Goal: Use online tool/utility: Utilize a website feature to perform a specific function

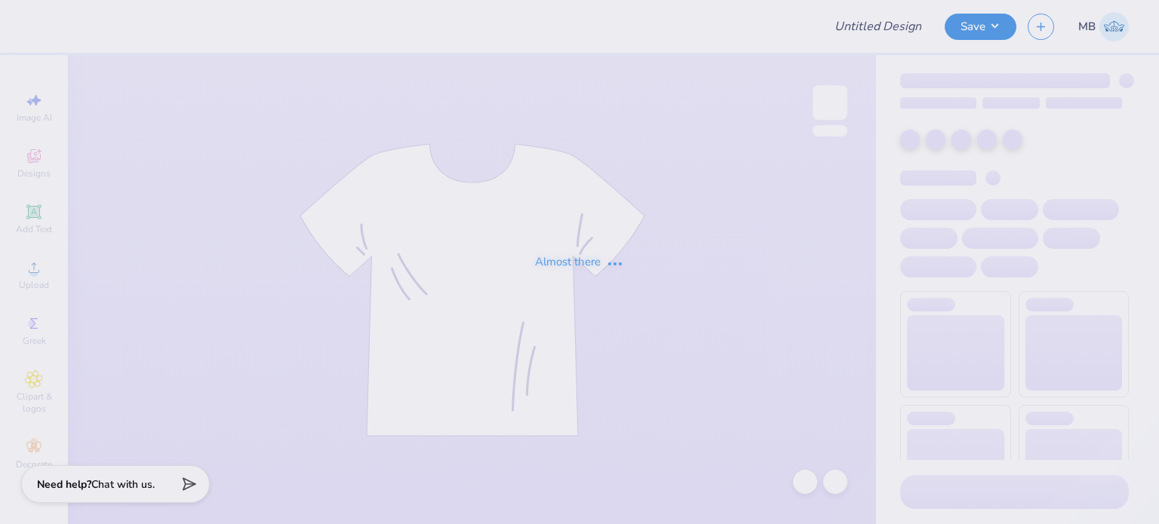
type input "PKT RUSH"
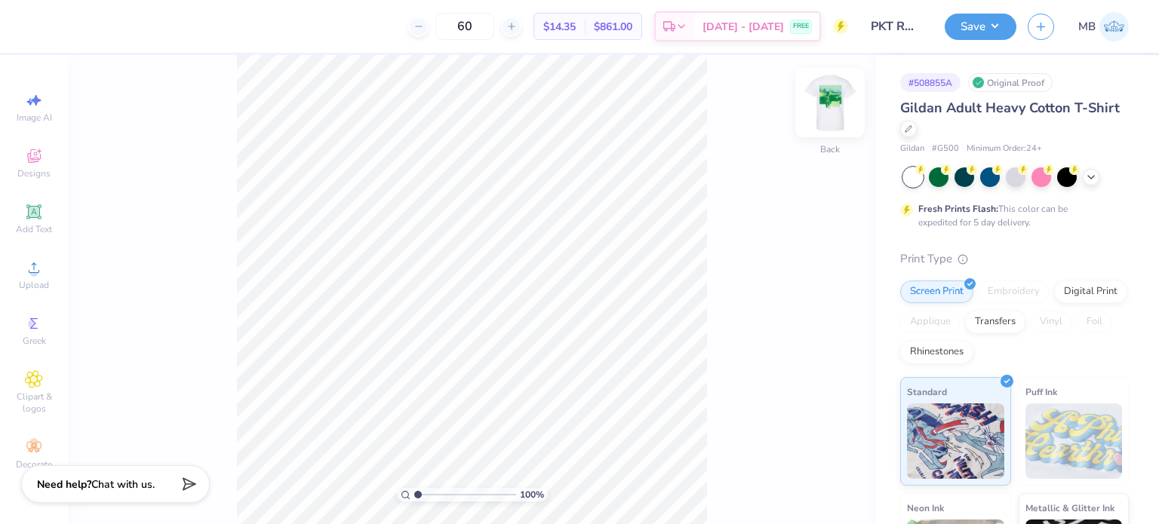
click at [830, 102] on img at bounding box center [830, 102] width 60 height 60
drag, startPoint x: 420, startPoint y: 493, endPoint x: 460, endPoint y: 487, distance: 40.6
click at [460, 488] on input "range" at bounding box center [465, 495] width 102 height 14
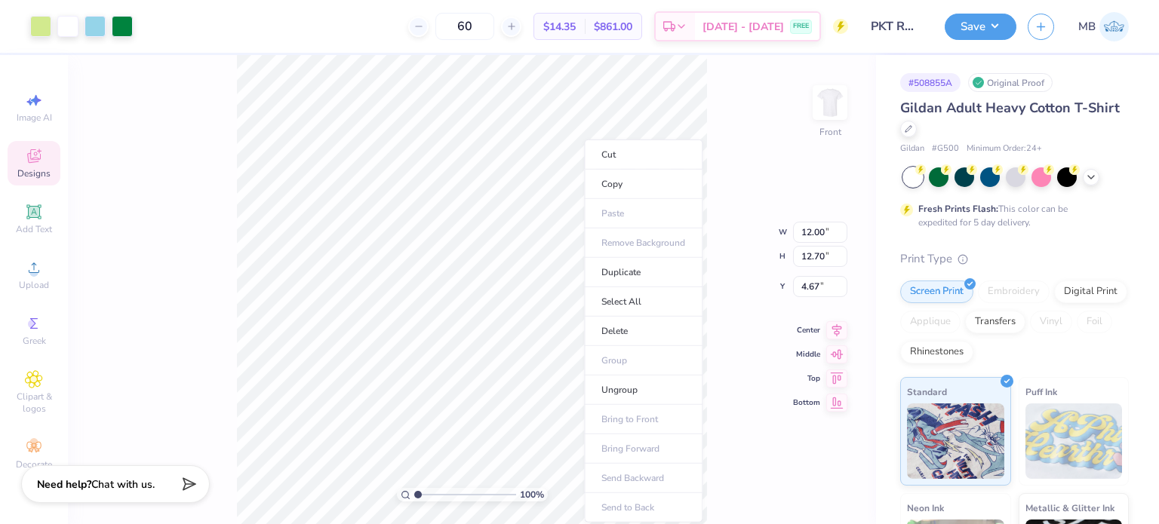
click at [634, 389] on li "Ungroup" at bounding box center [643, 390] width 118 height 29
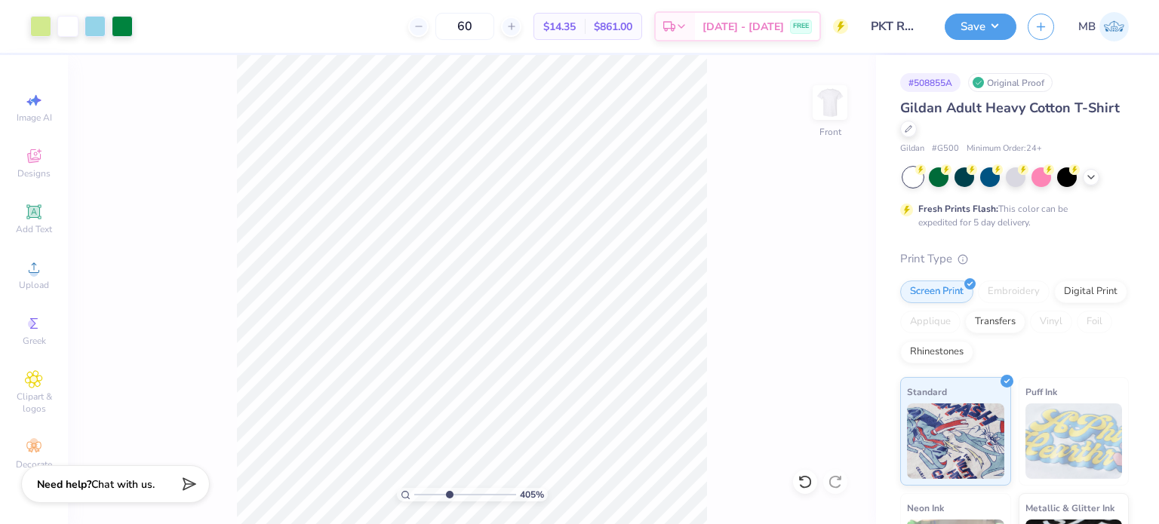
type input "4.11"
click at [449, 491] on input "range" at bounding box center [465, 495] width 102 height 14
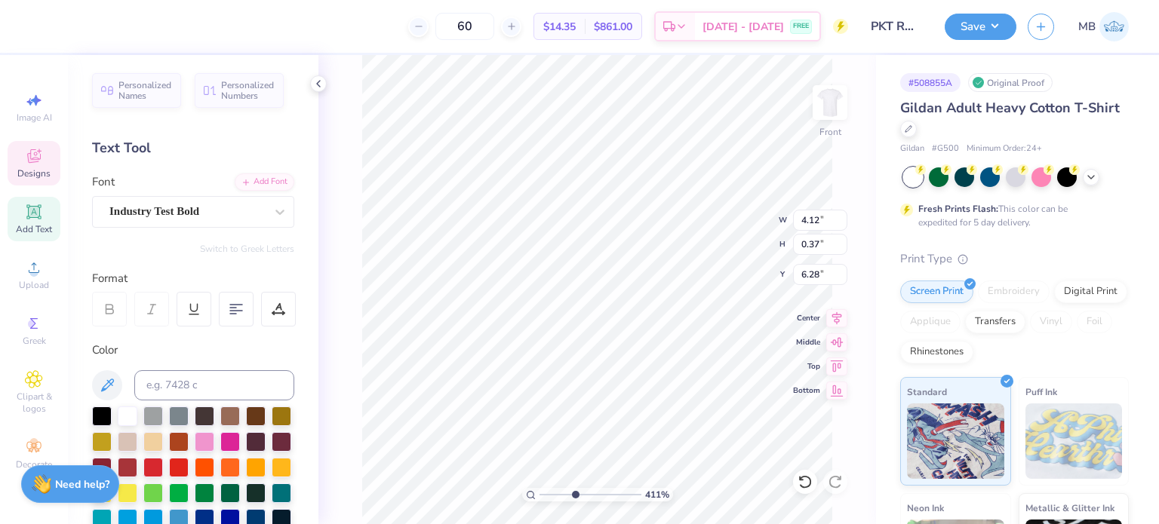
scroll to position [12, 8]
type textarea "FALL RECRUITMENT 2025"
type input "12.00"
type input "12.44"
type input "4.67"
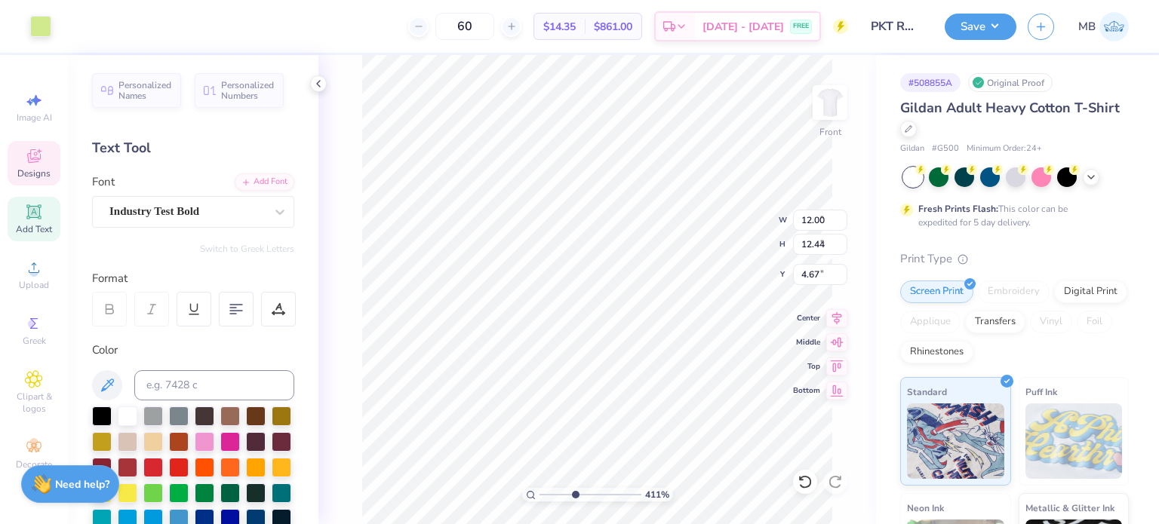
type input "6.32"
type input "0.37"
type input "6.21"
type input "12.00"
type input "12.44"
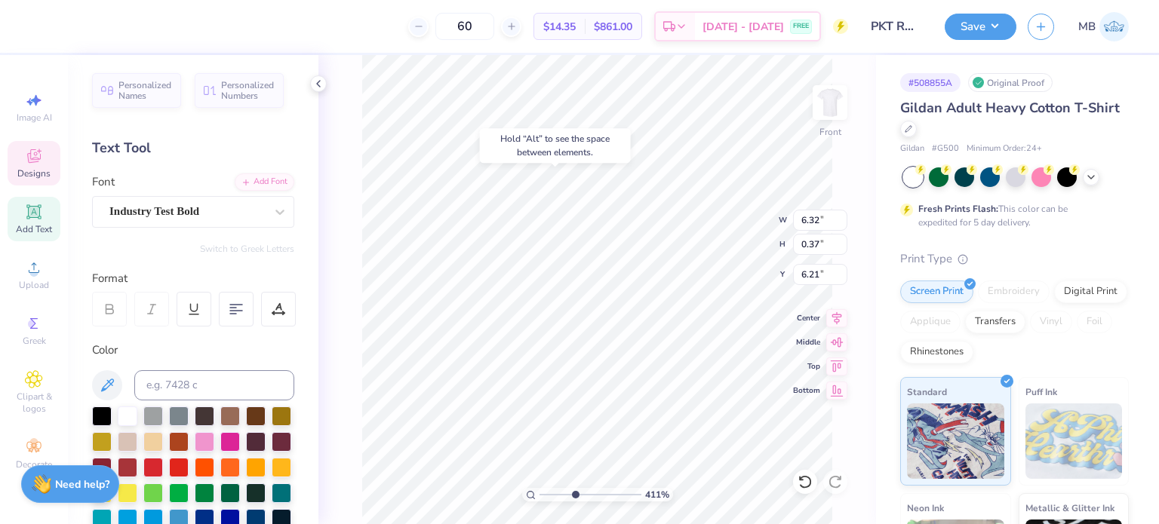
type input "4.67"
click at [979, 26] on button "Save" at bounding box center [981, 24] width 72 height 26
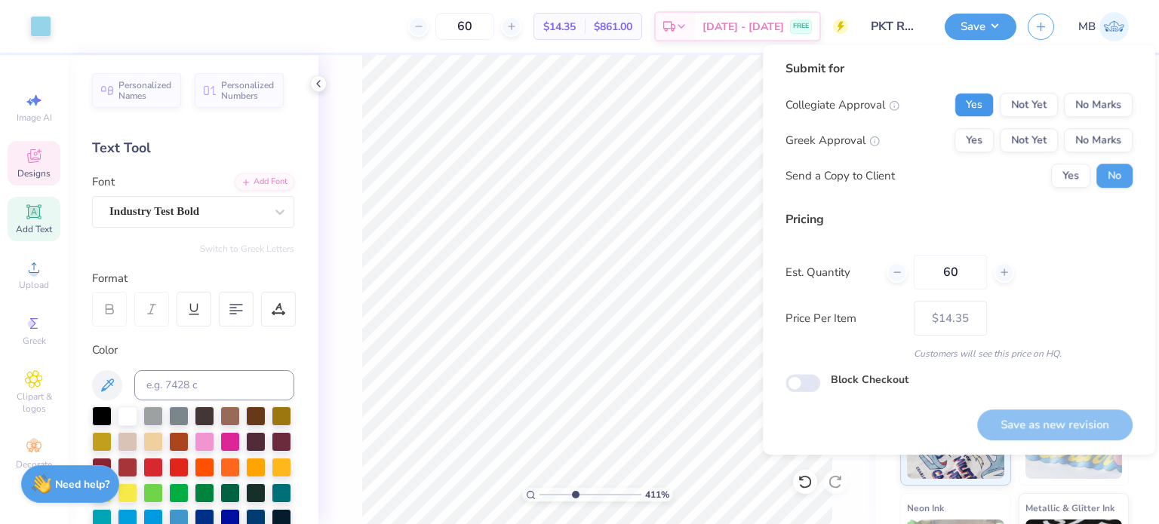
click at [959, 109] on button "Yes" at bounding box center [974, 105] width 39 height 24
click at [1096, 102] on button "No Marks" at bounding box center [1098, 105] width 69 height 24
click at [963, 140] on button "Yes" at bounding box center [974, 140] width 39 height 24
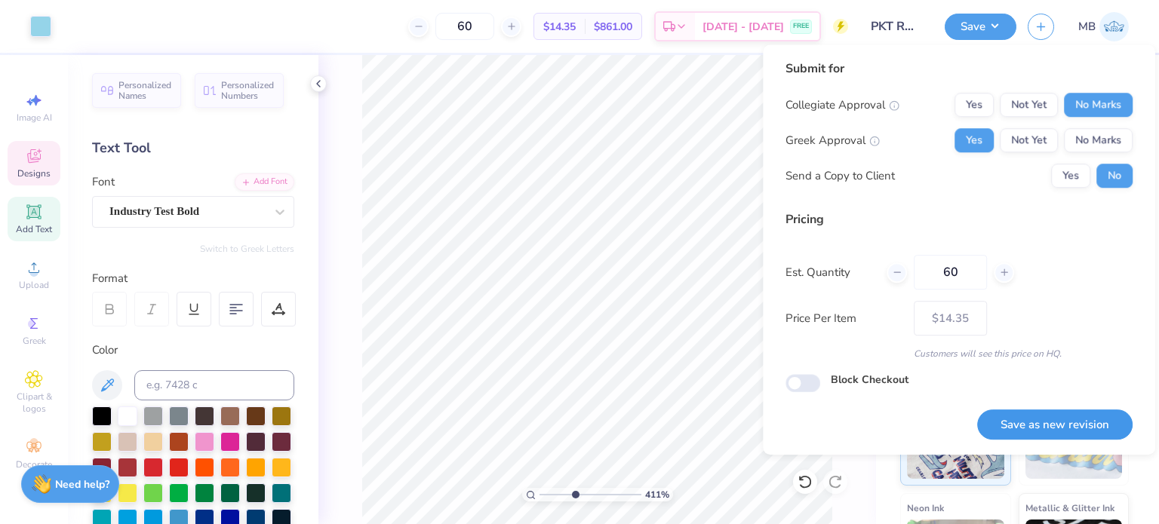
click at [1029, 428] on button "Save as new revision" at bounding box center [1054, 425] width 155 height 31
type input "$14.35"
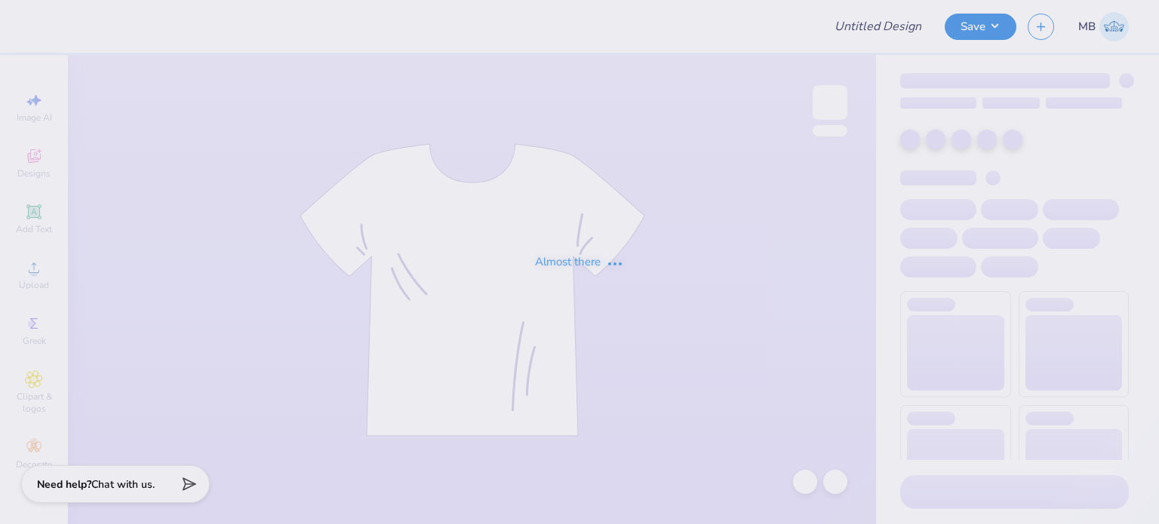
type input "PKT RUSH"
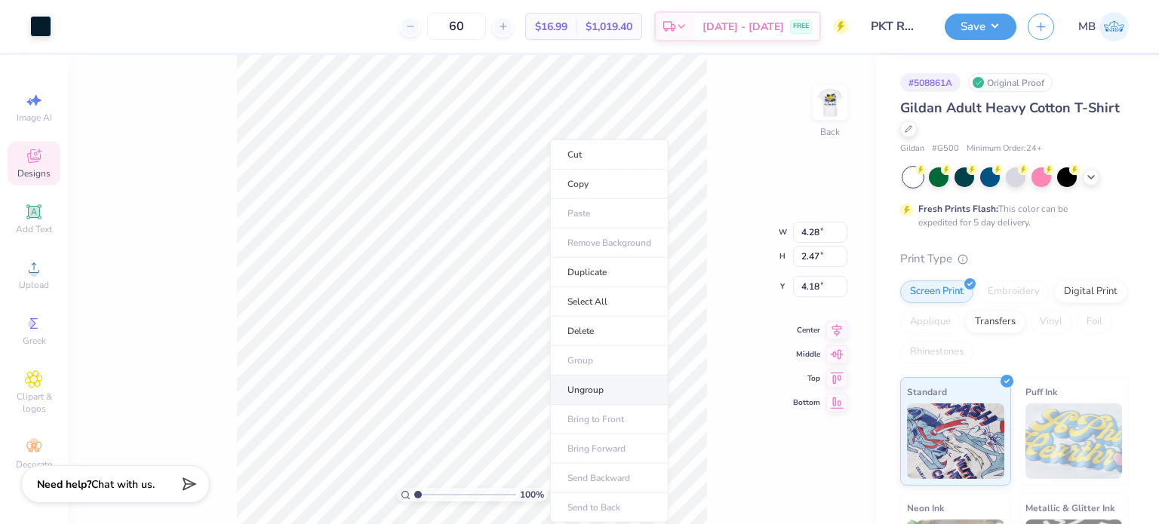
click at [586, 386] on li "Ungroup" at bounding box center [609, 390] width 118 height 29
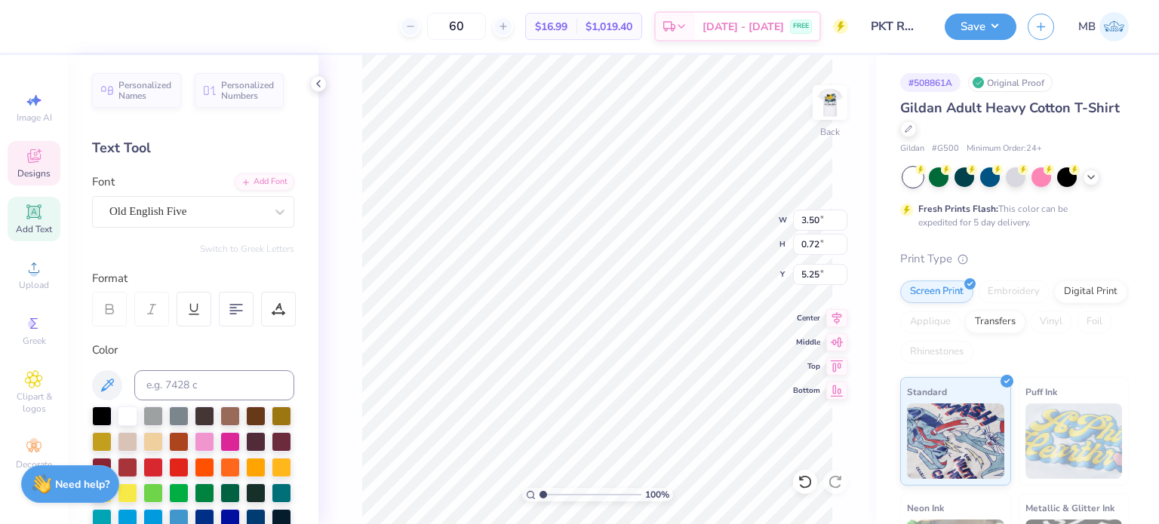
scroll to position [12, 2]
drag, startPoint x: 545, startPoint y: 496, endPoint x: 582, endPoint y: 497, distance: 37.0
type input "4.85"
click at [582, 497] on input "range" at bounding box center [591, 495] width 102 height 14
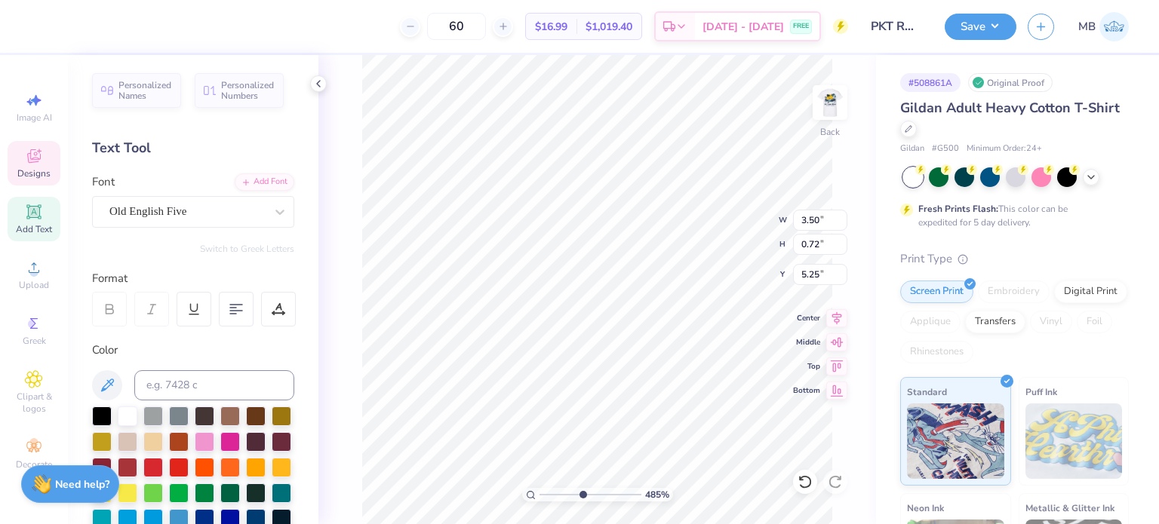
type textarea "Fall Recruitment"
type input "4.57"
type input "0.56"
type input "5.32"
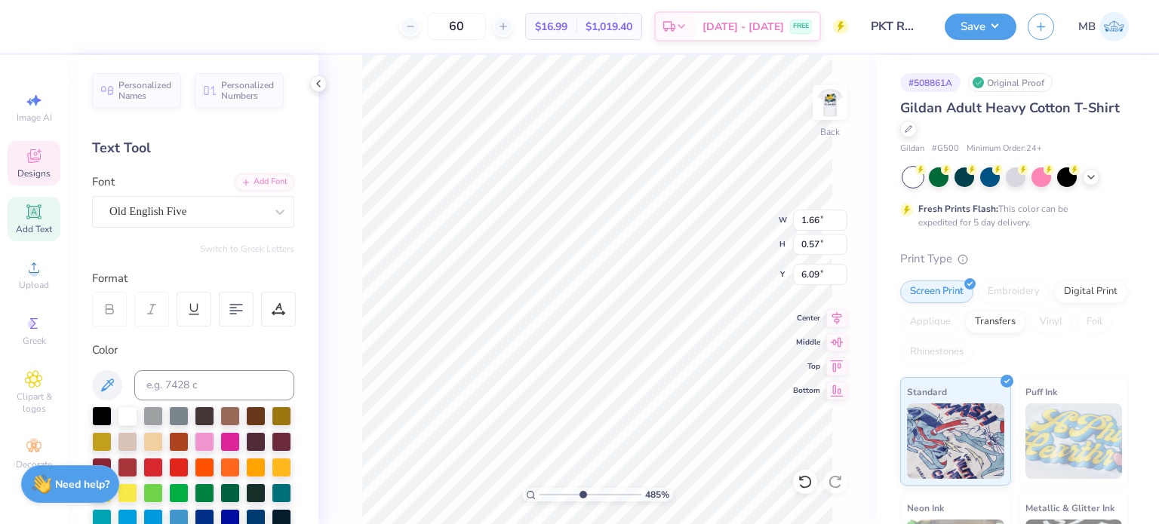
type textarea "2025"
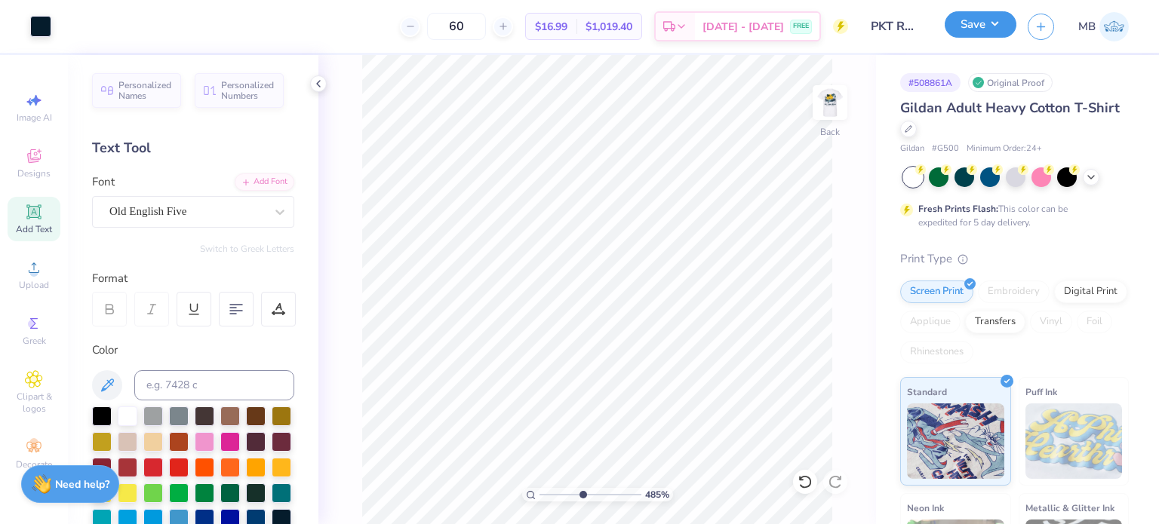
click at [974, 27] on button "Save" at bounding box center [981, 24] width 72 height 26
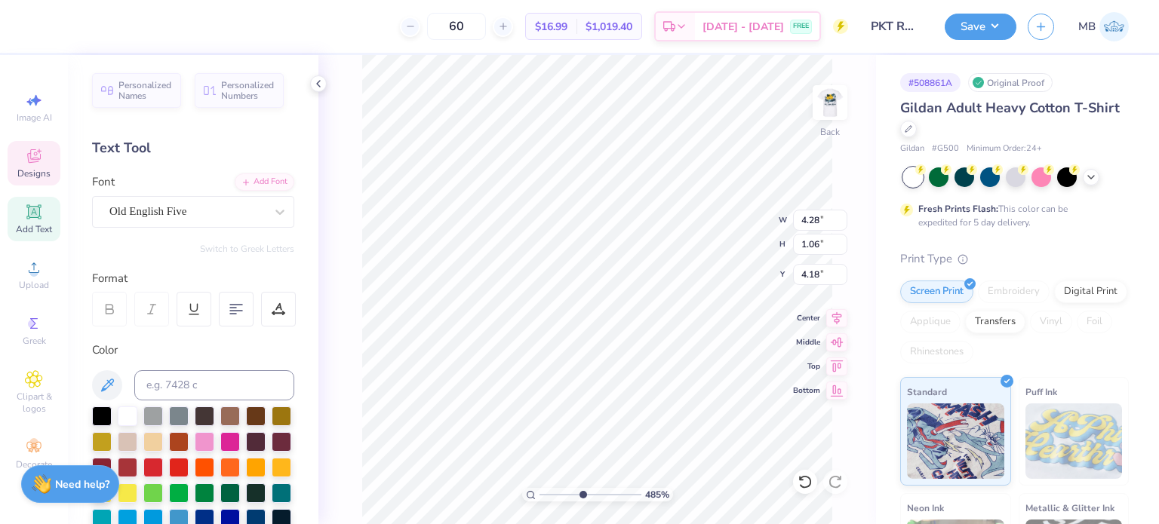
type textarea "Phi Kap"
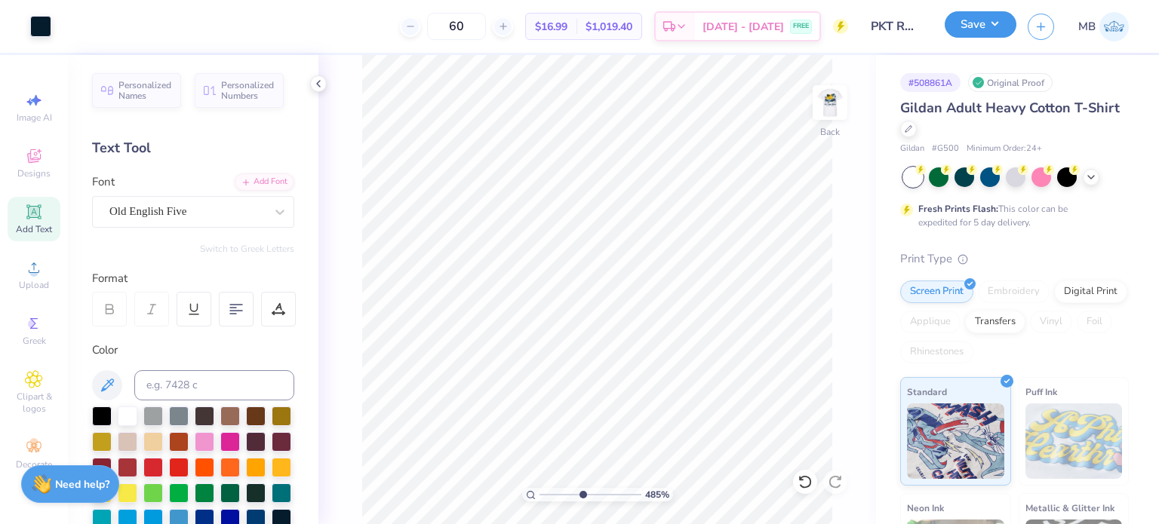
click at [981, 25] on button "Save" at bounding box center [981, 24] width 72 height 26
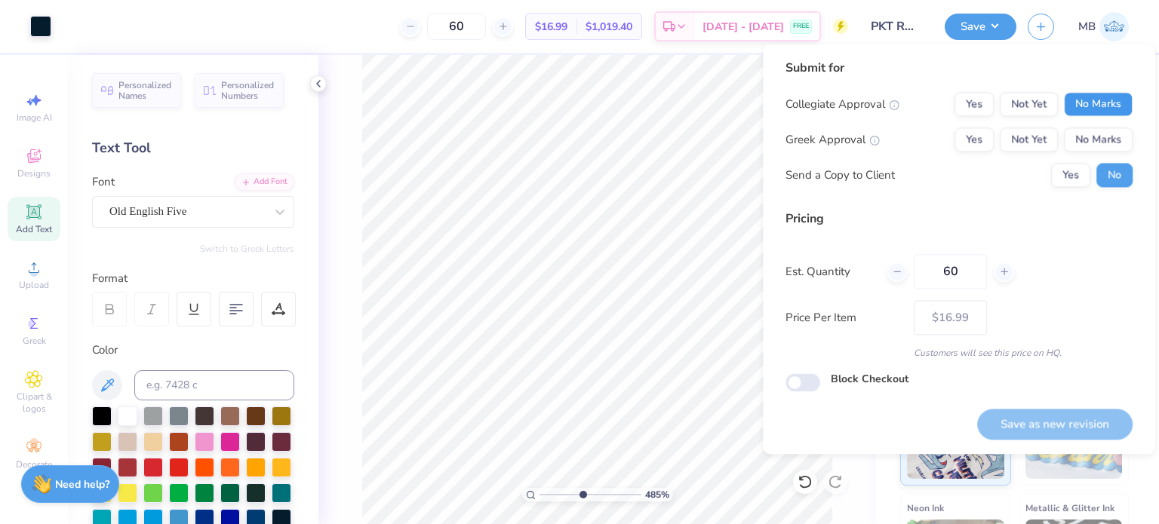
click at [1118, 109] on button "No Marks" at bounding box center [1098, 104] width 69 height 24
click at [952, 138] on div "Greek Approval Yes Not Yet No Marks" at bounding box center [959, 140] width 347 height 24
click at [976, 141] on button "Yes" at bounding box center [974, 140] width 39 height 24
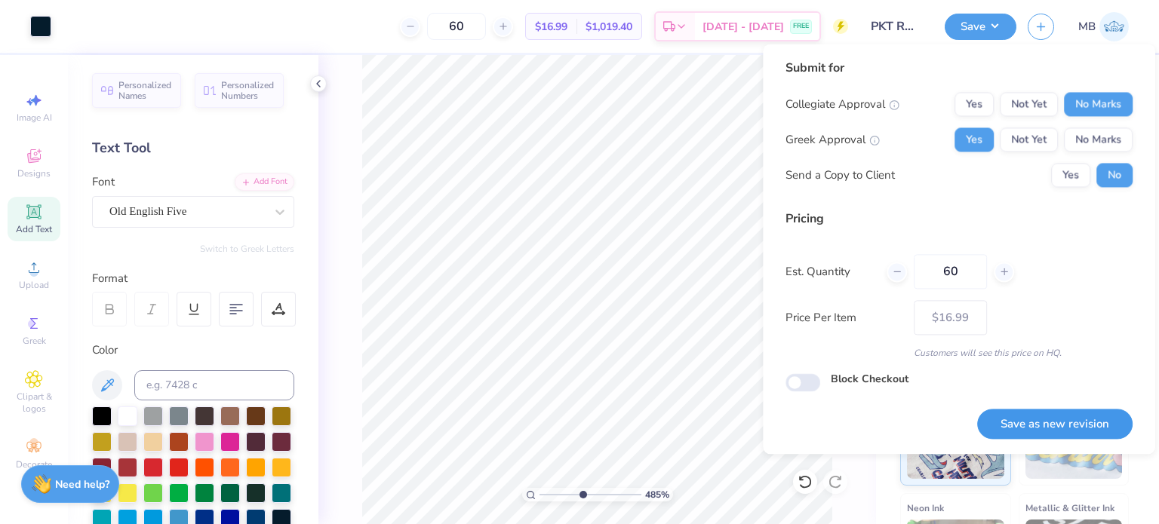
click at [1033, 431] on button "Save as new revision" at bounding box center [1054, 424] width 155 height 31
type input "$16.99"
